Goal: Book appointment/travel/reservation

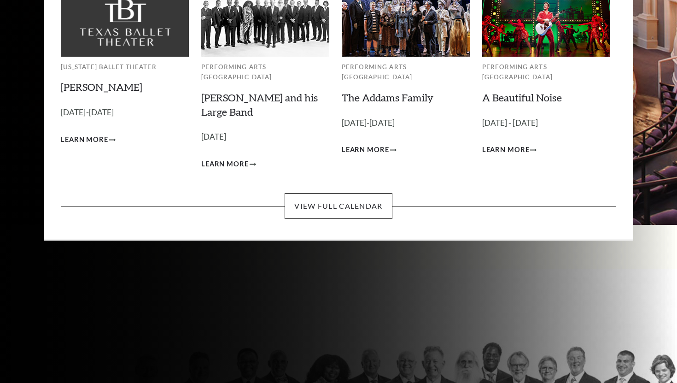
scroll to position [26, 0]
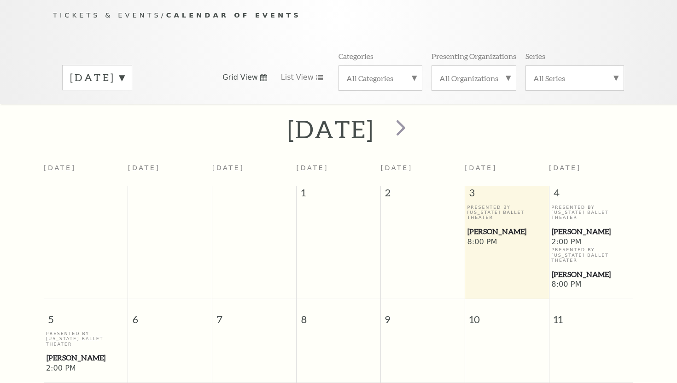
scroll to position [102, 0]
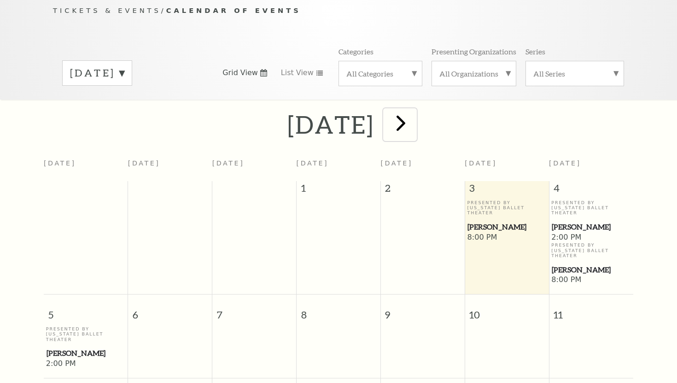
click at [414, 111] on span "next" at bounding box center [401, 123] width 26 height 26
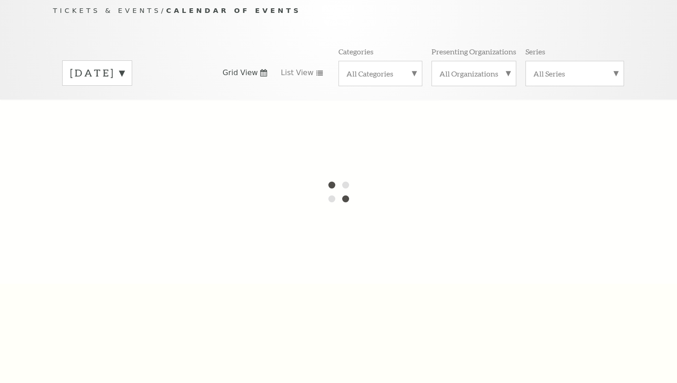
click at [436, 111] on div at bounding box center [338, 191] width 677 height 184
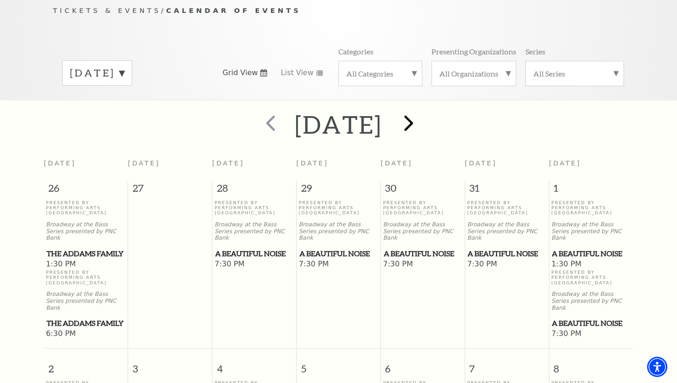
scroll to position [82, 0]
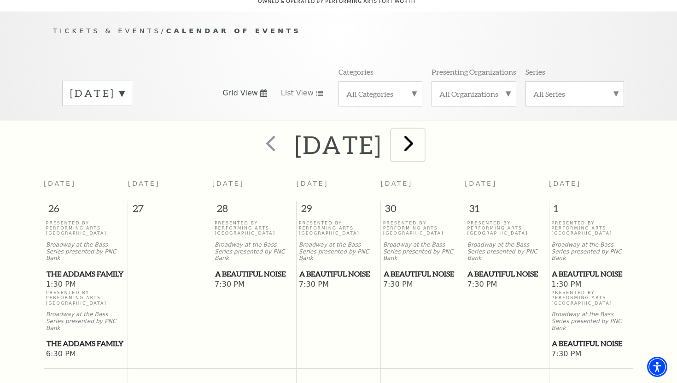
click at [422, 141] on span "next" at bounding box center [409, 143] width 26 height 26
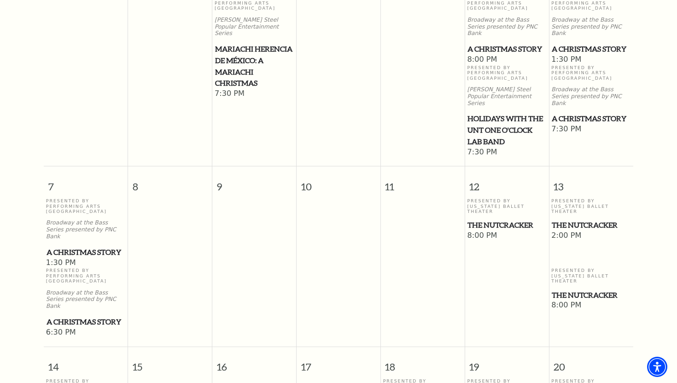
scroll to position [314, 0]
